Goal: Navigation & Orientation: Find specific page/section

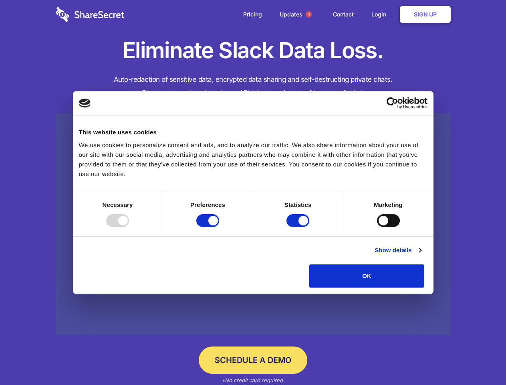
click at [129, 227] on div at bounding box center [117, 220] width 23 height 13
click at [219, 227] on input "Preferences" at bounding box center [207, 220] width 23 height 13
checkbox input "false"
click at [299, 227] on input "Statistics" at bounding box center [298, 220] width 23 height 13
checkbox input "false"
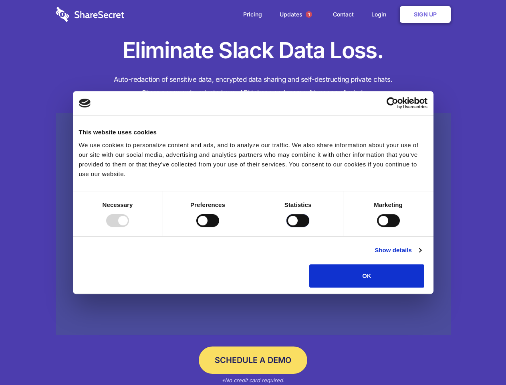
checkbox input "false"
click at [377, 227] on input "Marketing" at bounding box center [388, 220] width 23 height 13
checkbox input "true"
click at [421, 255] on link "Show details" at bounding box center [398, 250] width 46 height 10
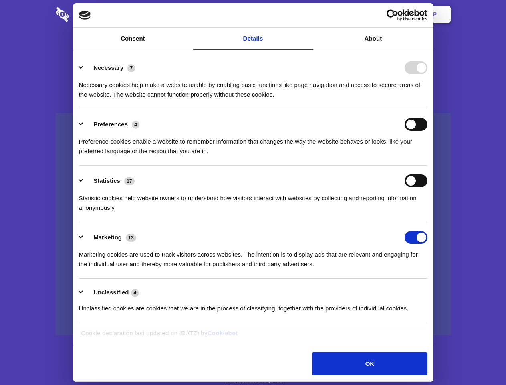
click at [443, 290] on link at bounding box center [253, 224] width 395 height 222
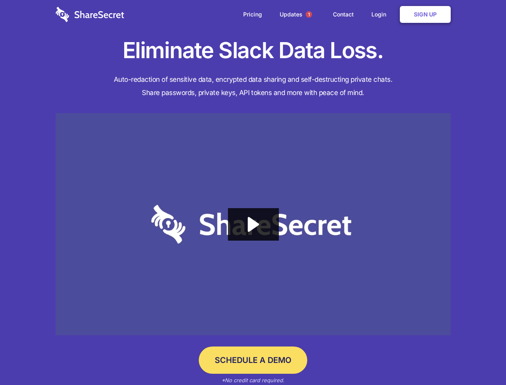
click at [309, 14] on span "1" at bounding box center [309, 14] width 6 height 6
